Goal: Task Accomplishment & Management: Manage account settings

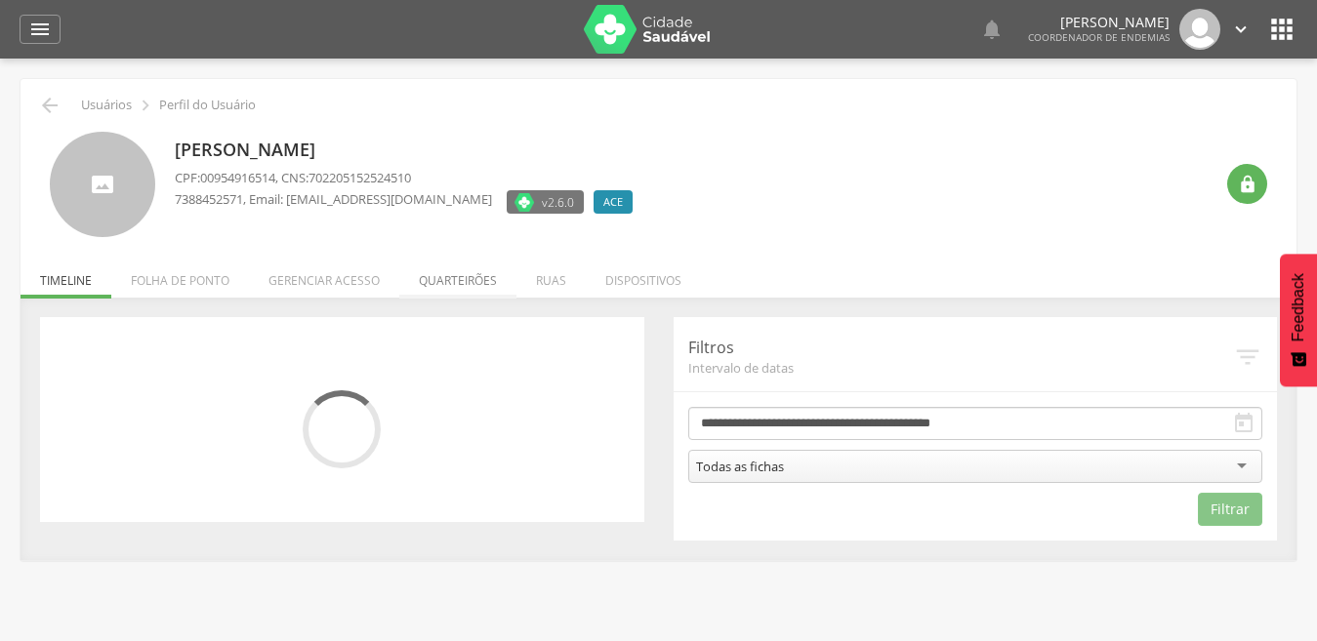
click at [444, 278] on li "Quarteirões" at bounding box center [457, 276] width 117 height 46
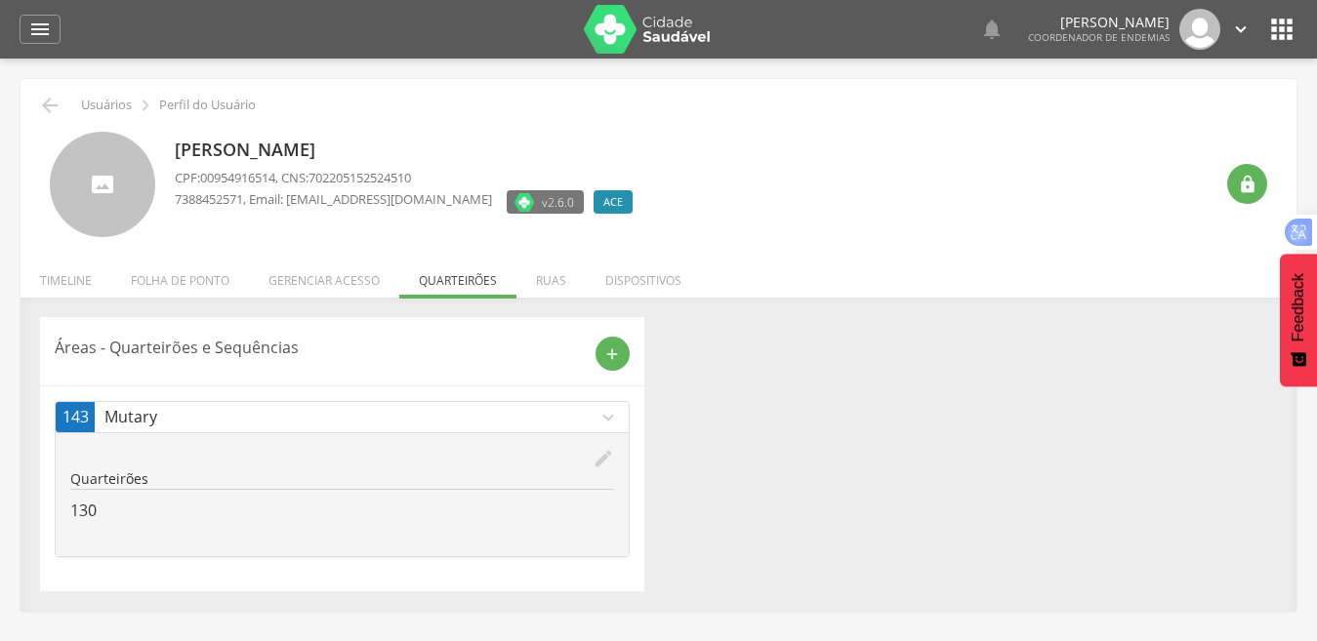
click at [605, 458] on icon "edit" at bounding box center [603, 458] width 21 height 21
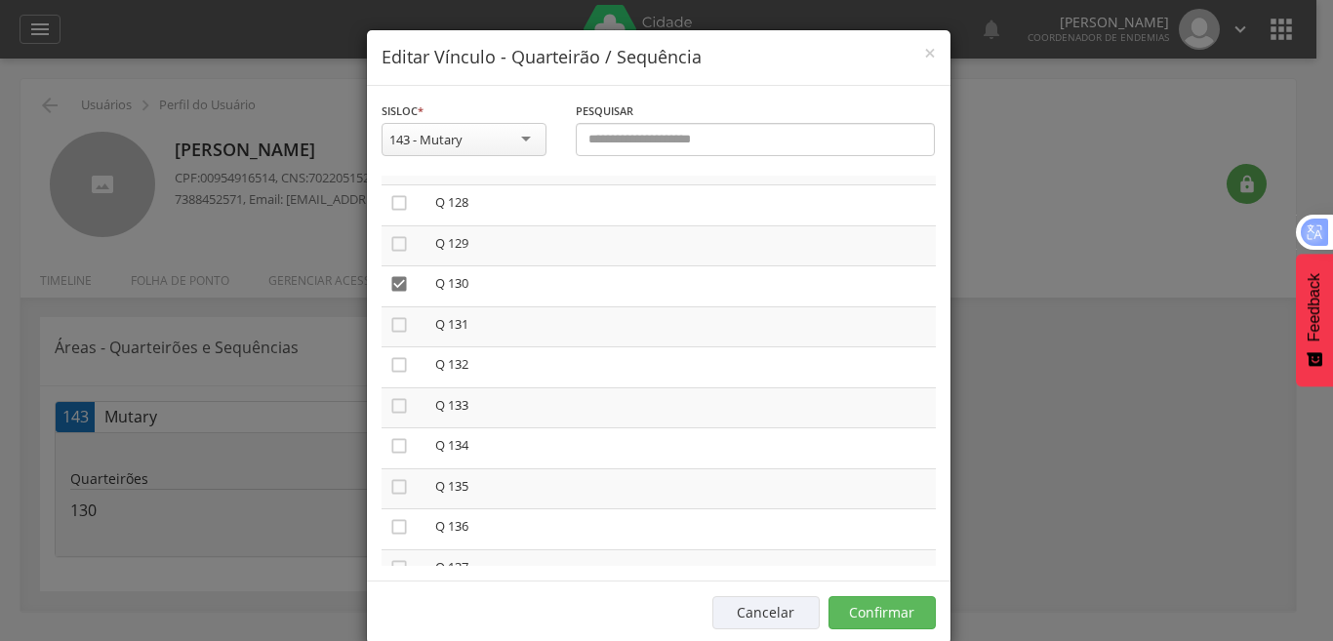
scroll to position [5548, 0]
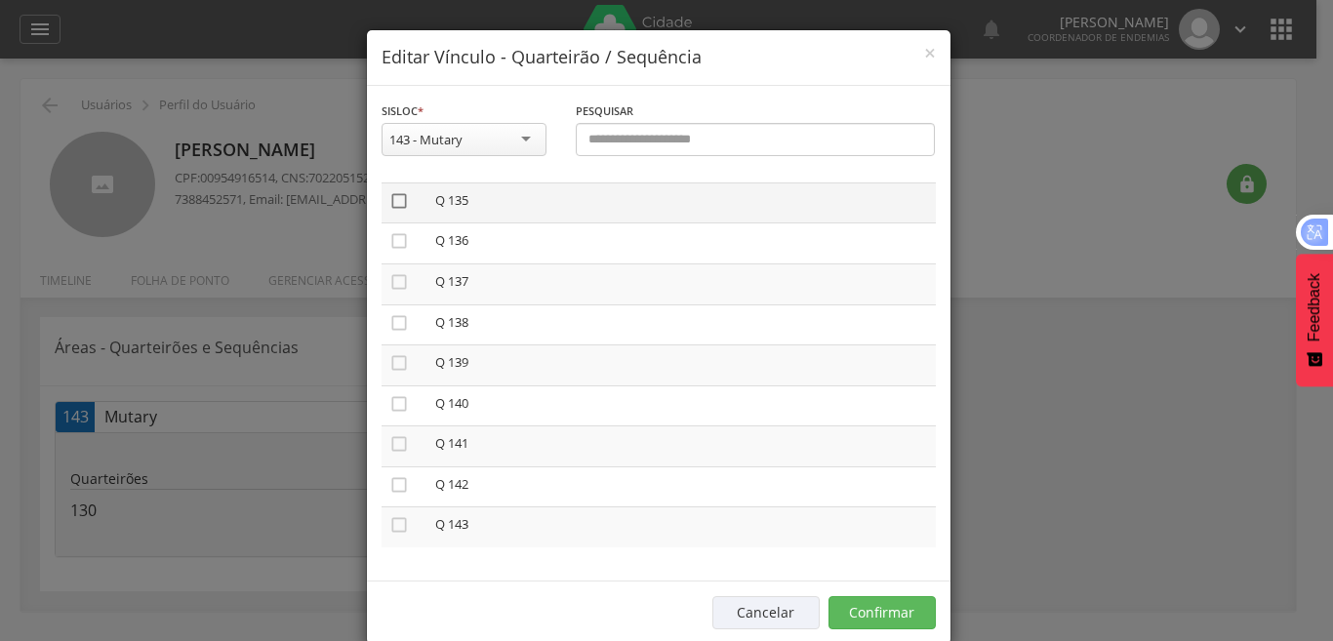
click at [389, 201] on icon "" at bounding box center [399, 201] width 20 height 20
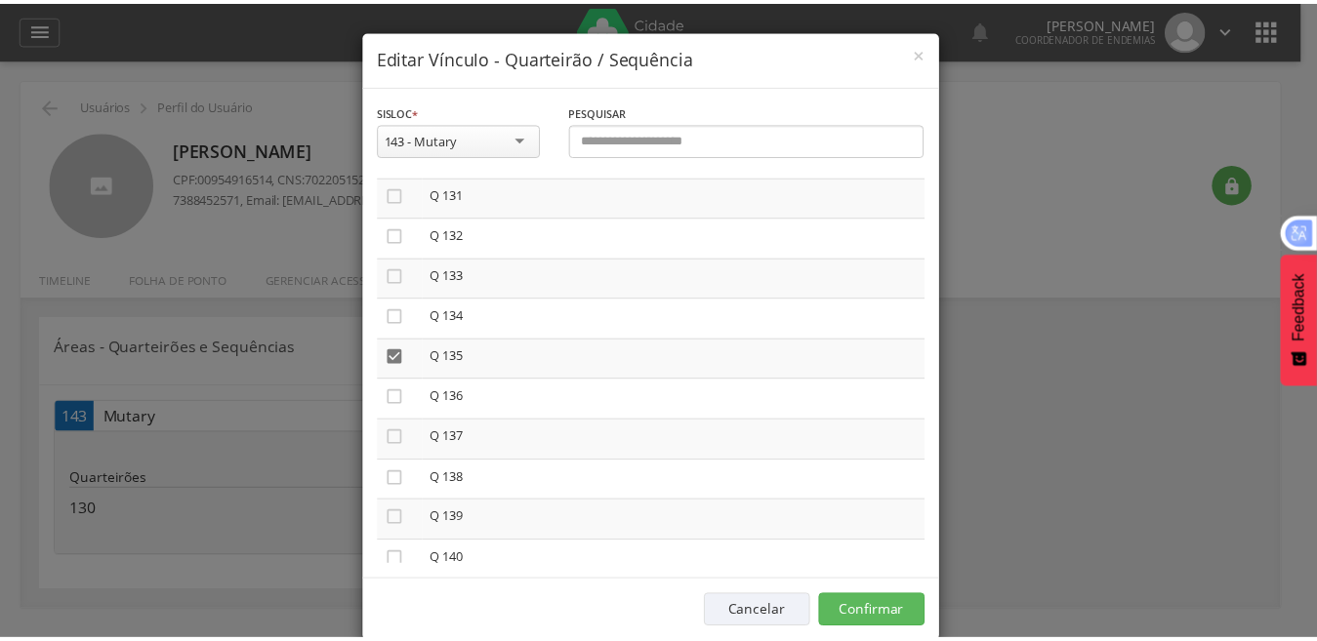
scroll to position [5352, 0]
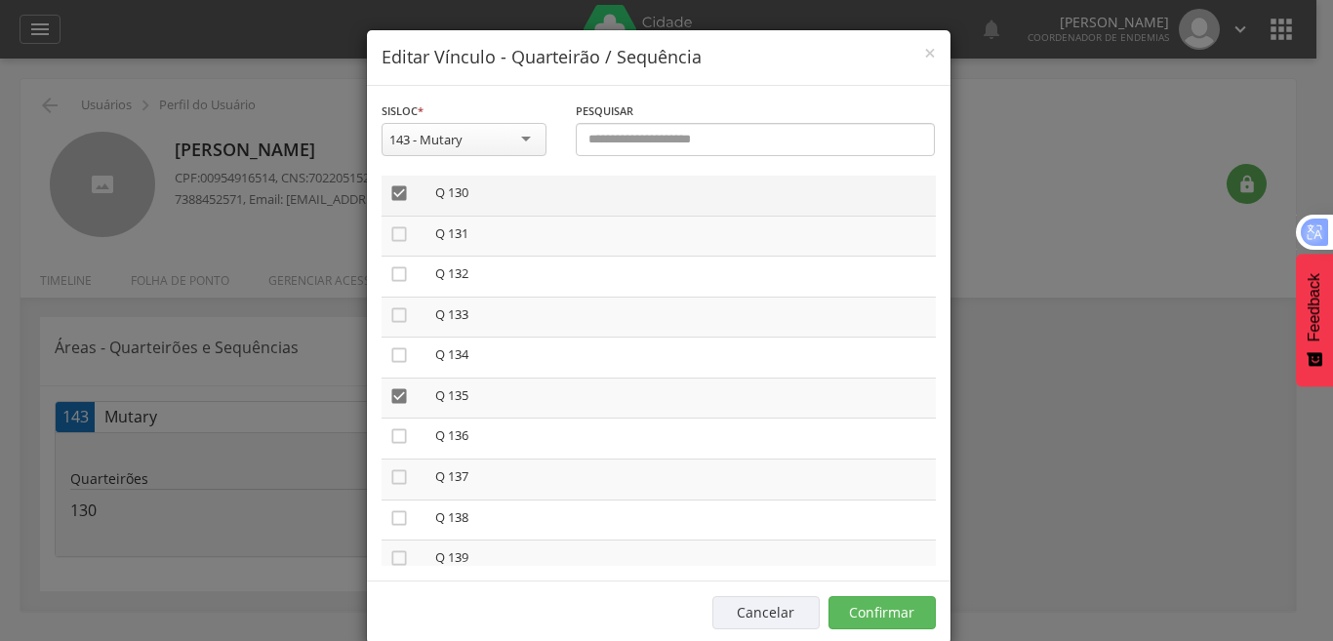
click at [389, 188] on icon "" at bounding box center [399, 194] width 20 height 20
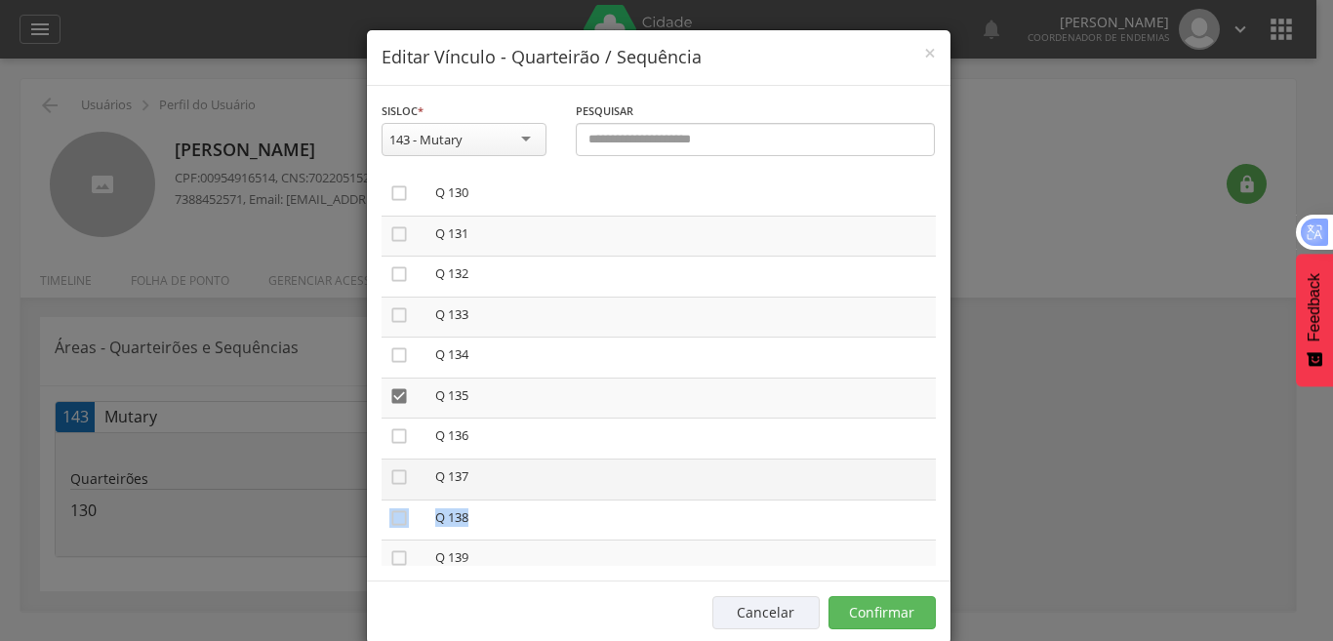
click at [886, 497] on td "Q 137" at bounding box center [682, 480] width 509 height 41
click at [899, 623] on button "Confirmar" at bounding box center [882, 612] width 107 height 33
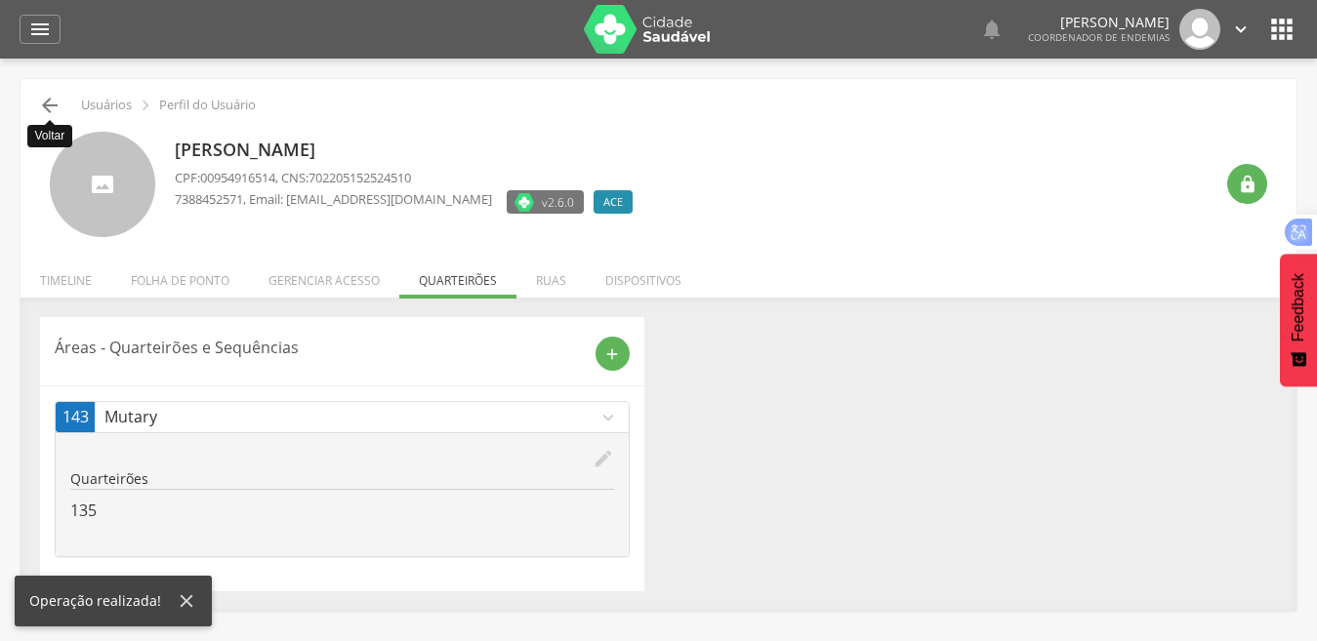
click at [54, 100] on icon "" at bounding box center [49, 105] width 23 height 23
